Goal: Task Accomplishment & Management: Use online tool/utility

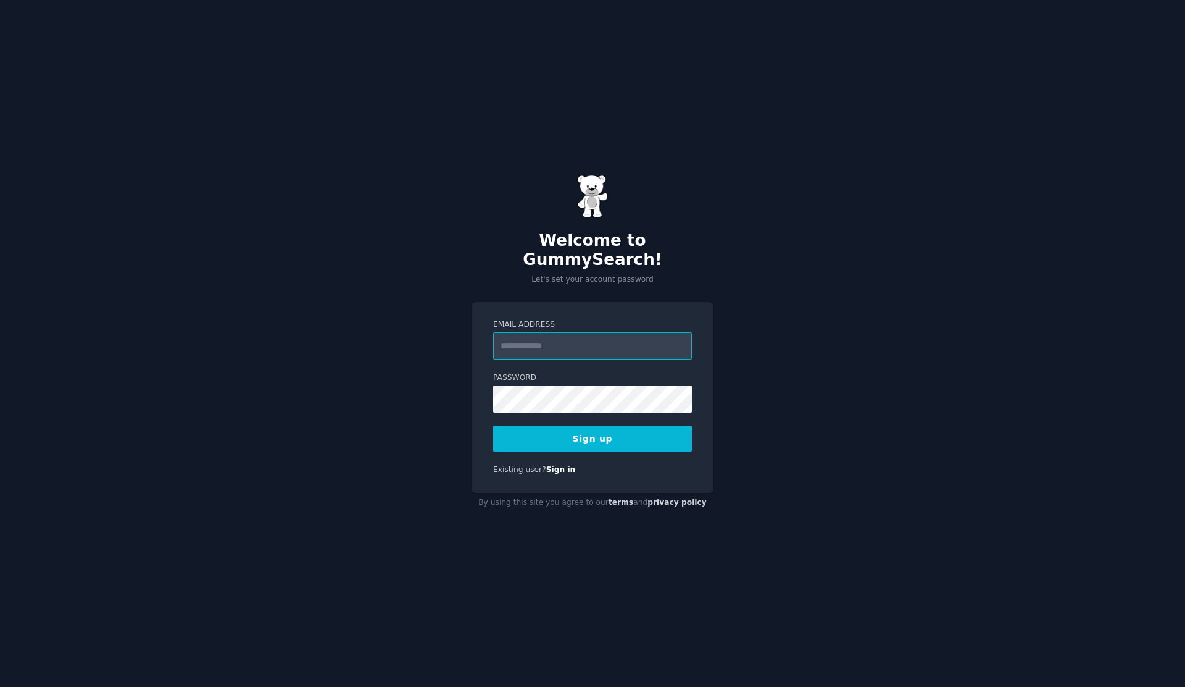
click at [580, 339] on input "Email Address" at bounding box center [592, 345] width 199 height 27
type input "**********"
click at [617, 427] on button "Sign up" at bounding box center [592, 438] width 199 height 26
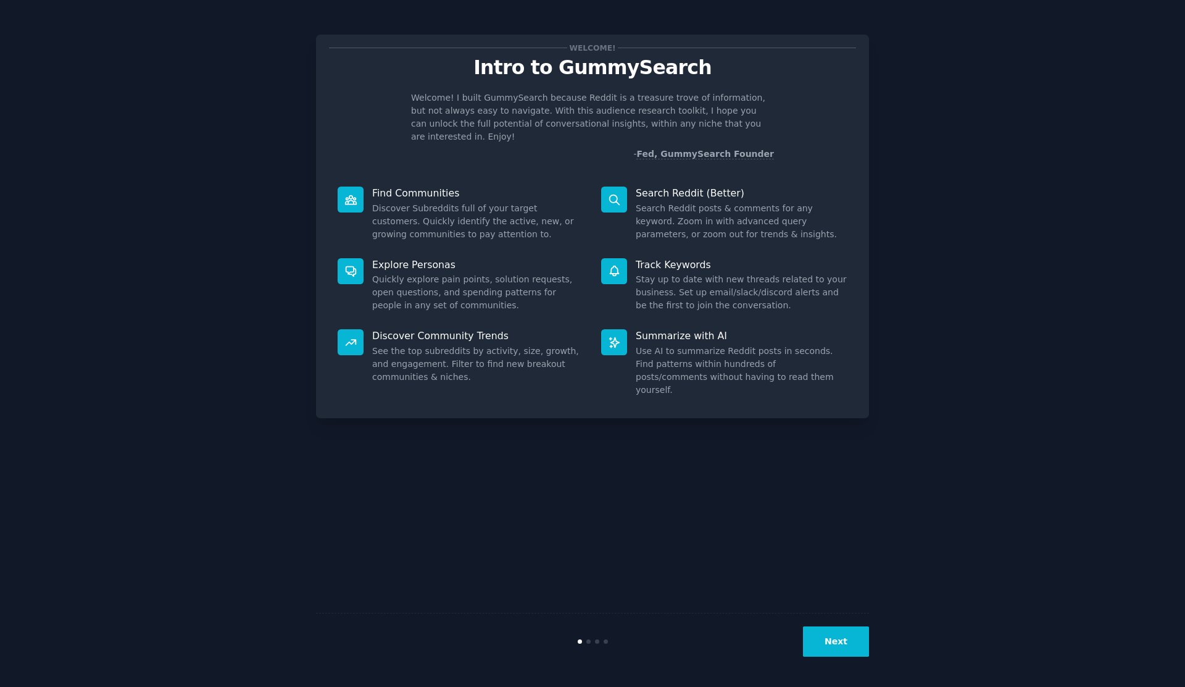
click at [827, 643] on button "Next" at bounding box center [836, 641] width 66 height 30
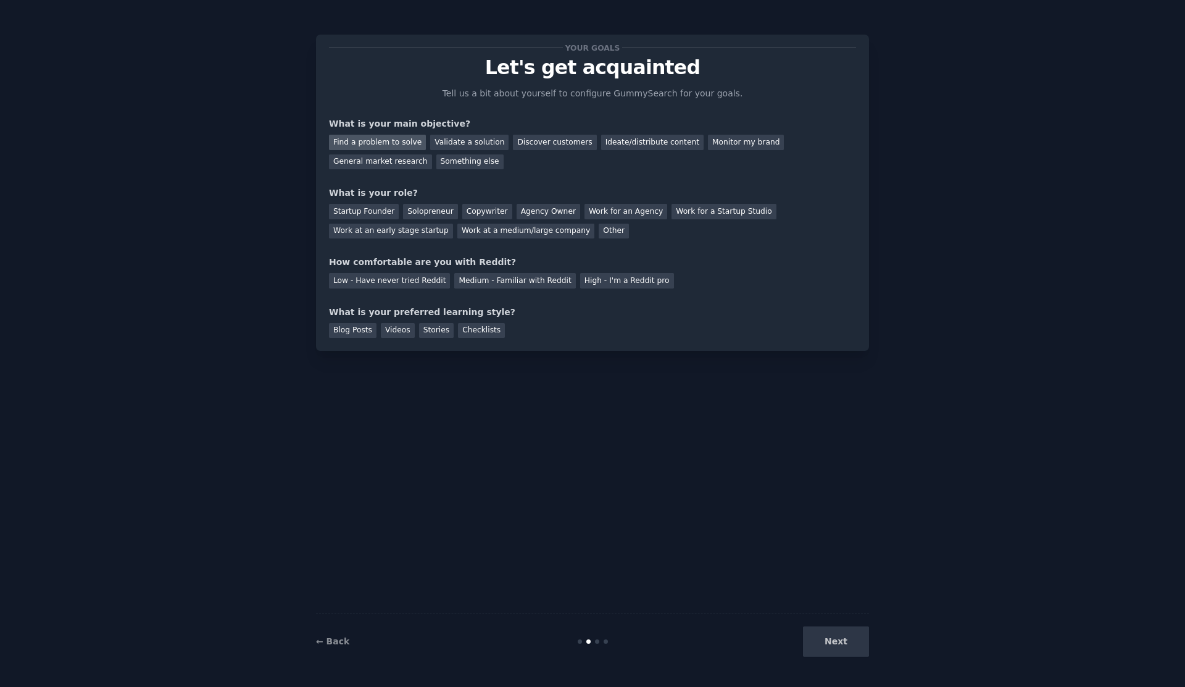
click at [400, 141] on div "Find a problem to solve" at bounding box center [377, 142] width 97 height 15
click at [489, 143] on div "Validate a solution" at bounding box center [469, 142] width 78 height 15
click at [404, 142] on div "Find a problem to solve" at bounding box center [377, 142] width 97 height 15
click at [528, 282] on div "Medium - Familiar with Reddit" at bounding box center [514, 280] width 121 height 15
click at [372, 215] on div "Startup Founder" at bounding box center [364, 211] width 70 height 15
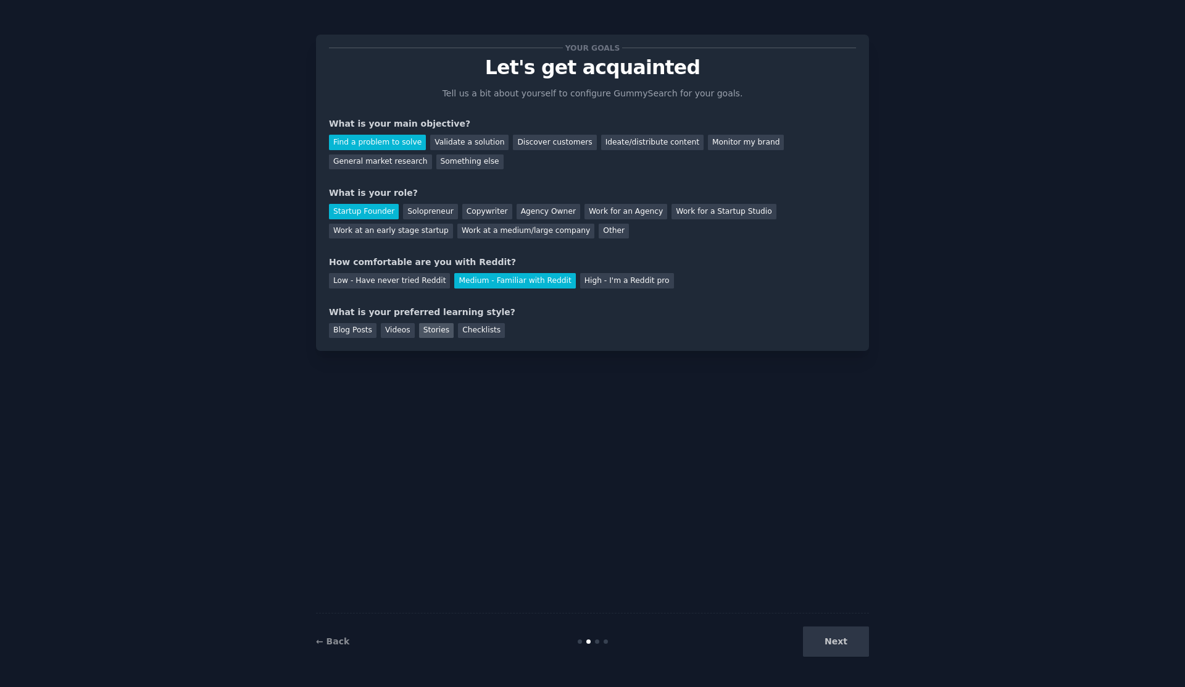
click at [433, 328] on div "Stories" at bounding box center [436, 330] width 35 height 15
click at [466, 331] on div "Checklists" at bounding box center [481, 330] width 47 height 15
drag, startPoint x: 828, startPoint y: 632, endPoint x: 837, endPoint y: 641, distance: 13.1
click at [837, 641] on button "Next" at bounding box center [836, 641] width 66 height 30
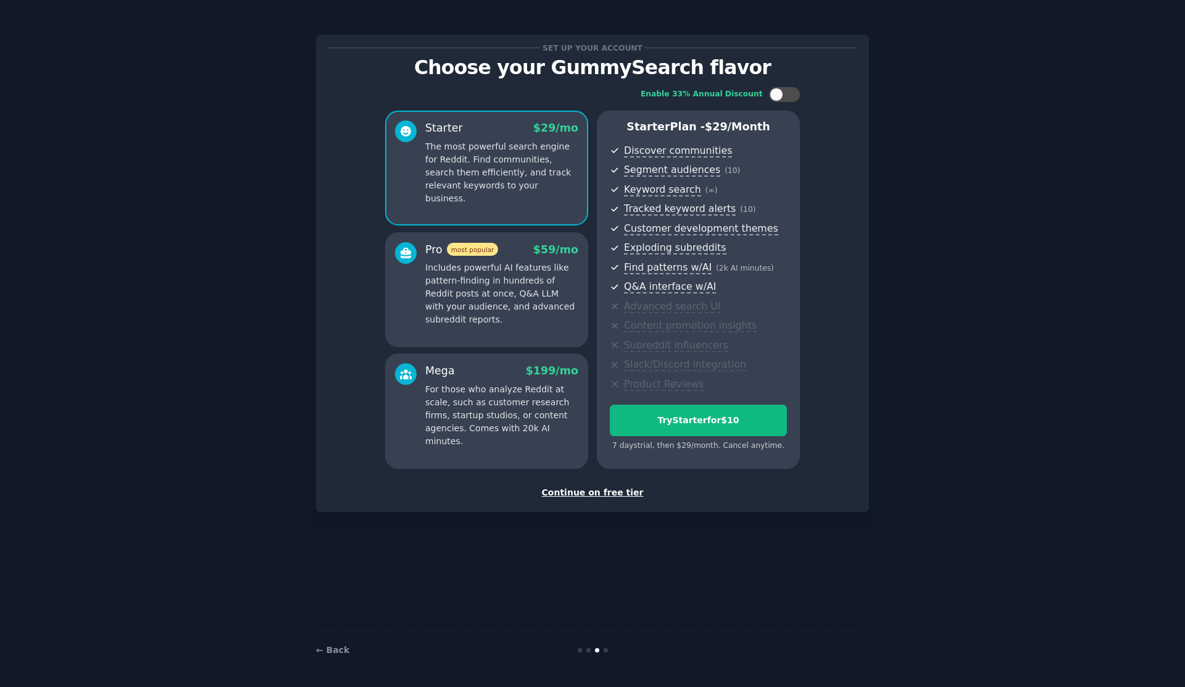
click at [599, 494] on div "Continue on free tier" at bounding box center [592, 492] width 527 height 13
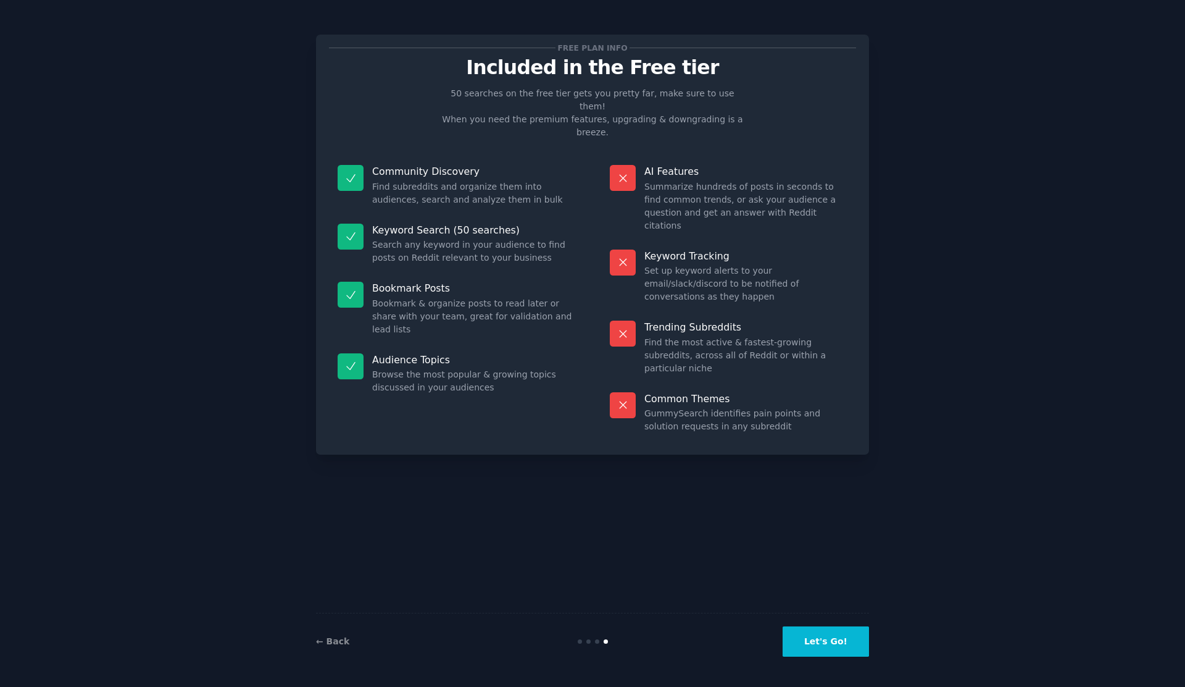
click at [813, 643] on button "Let's Go!" at bounding box center [826, 641] width 86 height 30
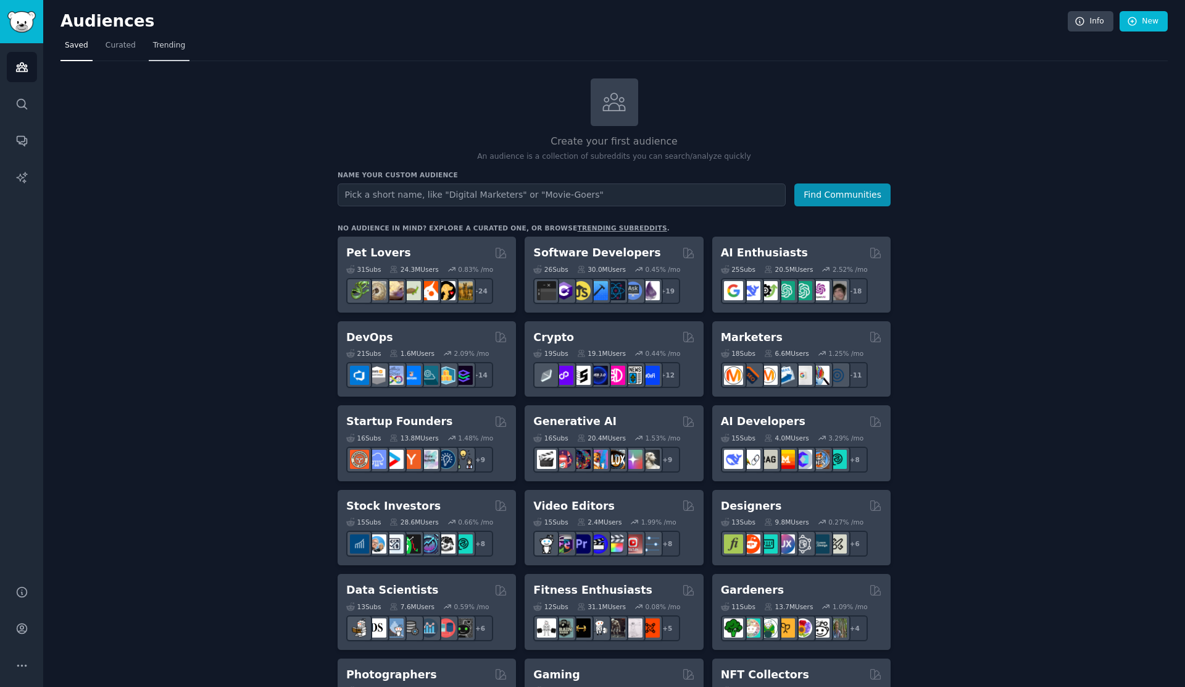
click at [166, 46] on span "Trending" at bounding box center [169, 45] width 32 height 11
